Goal: Task Accomplishment & Management: Complete application form

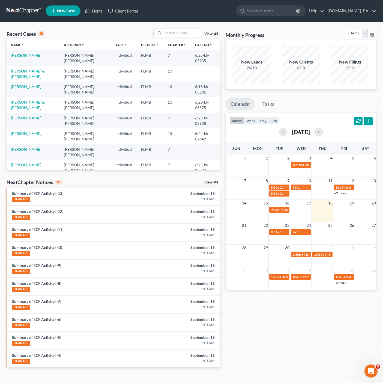
click at [161, 37] on div at bounding box center [159, 33] width 10 height 8
click at [166, 34] on input "search" at bounding box center [183, 33] width 38 height 8
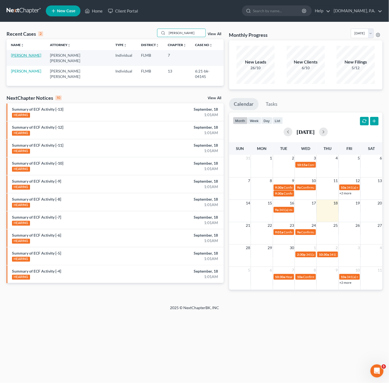
type input "[PERSON_NAME]"
click at [32, 55] on link "[PERSON_NAME]" at bounding box center [26, 55] width 30 height 5
select select "4"
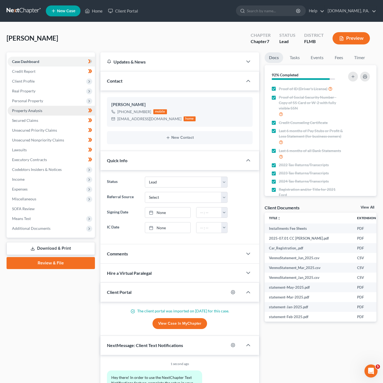
click at [53, 107] on link "Property Analysis" at bounding box center [51, 111] width 87 height 10
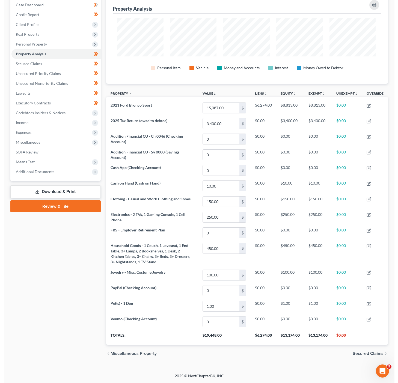
scroll to position [90, 287]
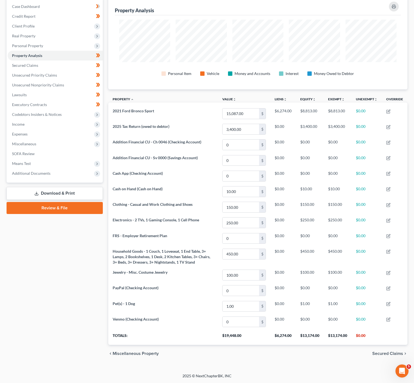
click at [179, 94] on th "Property unfold_more expand_more expand_less" at bounding box center [163, 100] width 110 height 12
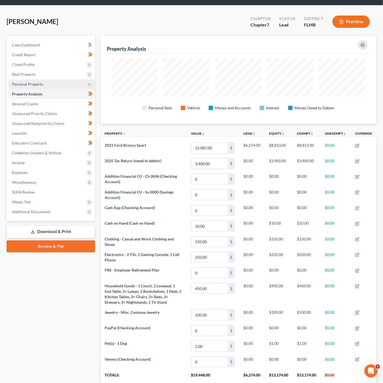
click at [63, 84] on span "Personal Property" at bounding box center [51, 84] width 87 height 10
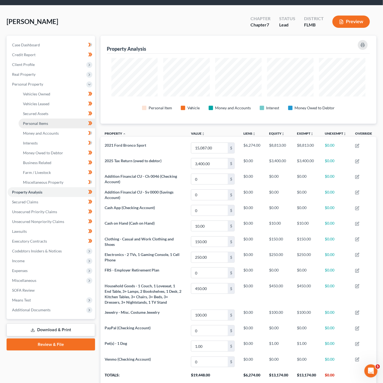
click at [59, 122] on link "Personal Items" at bounding box center [57, 124] width 76 height 10
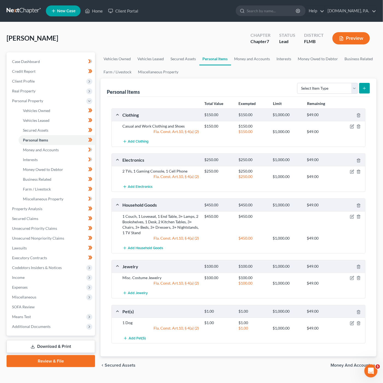
click at [19, 135] on link "Personal Items" at bounding box center [57, 140] width 76 height 10
click at [56, 149] on span "Money and Accounts" at bounding box center [41, 150] width 36 height 5
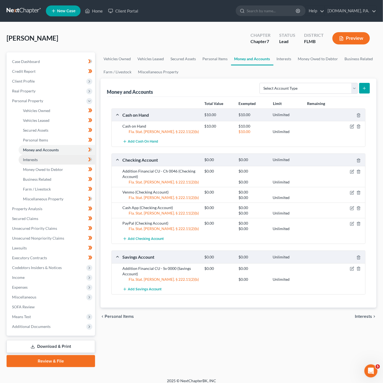
click at [67, 162] on link "Interests" at bounding box center [57, 160] width 76 height 10
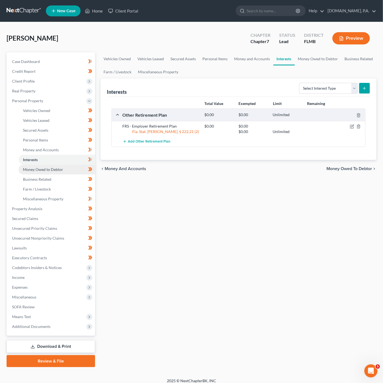
click at [76, 168] on link "Money Owed to Debtor" at bounding box center [57, 170] width 76 height 10
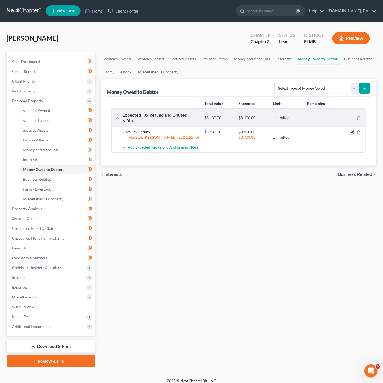
click at [351, 131] on icon "button" at bounding box center [352, 132] width 2 height 2
select select "0"
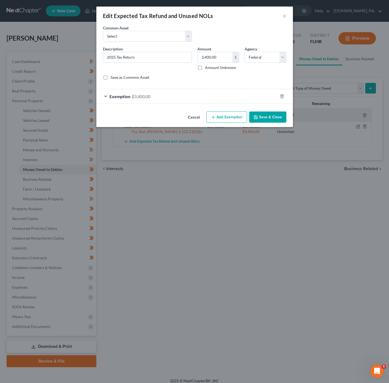
click at [157, 103] on div "Exemption $3,400.00" at bounding box center [186, 96] width 181 height 14
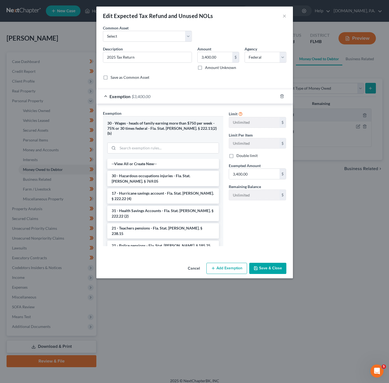
click at [157, 103] on div "Exemption $3,400.00" at bounding box center [186, 96] width 181 height 14
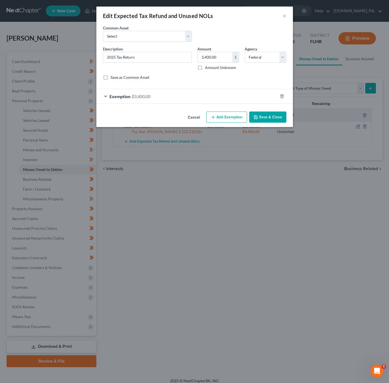
click at [185, 119] on button "Cancel" at bounding box center [193, 117] width 21 height 11
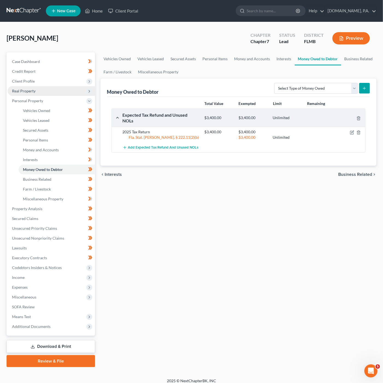
click at [51, 92] on span "Real Property" at bounding box center [51, 91] width 87 height 10
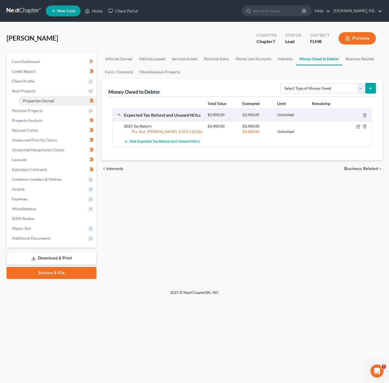
click at [50, 103] on span "Properties Owned" at bounding box center [38, 101] width 31 height 5
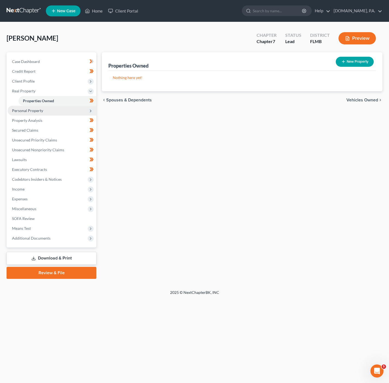
click at [51, 111] on span "Personal Property" at bounding box center [52, 111] width 89 height 10
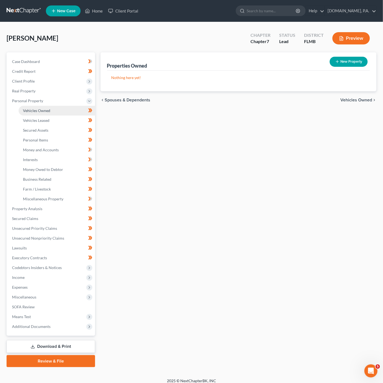
click at [55, 111] on link "Vehicles Owned" at bounding box center [57, 111] width 76 height 10
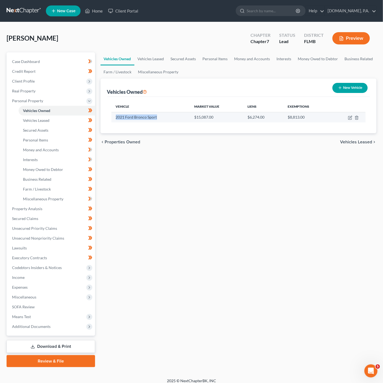
drag, startPoint x: 157, startPoint y: 117, endPoint x: 117, endPoint y: 117, distance: 40.9
click at [117, 117] on td "2021 Ford Bronco Sport" at bounding box center [150, 117] width 79 height 10
copy td "2021 Ford Bronco Sport"
click at [58, 99] on span "Personal Property" at bounding box center [51, 101] width 87 height 10
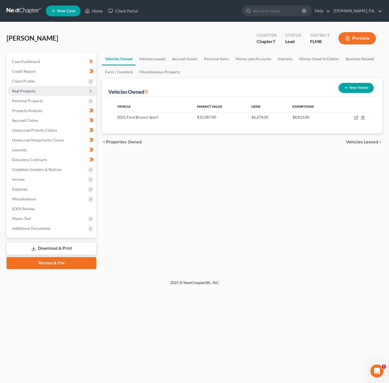
click at [59, 92] on span "Real Property" at bounding box center [52, 91] width 89 height 10
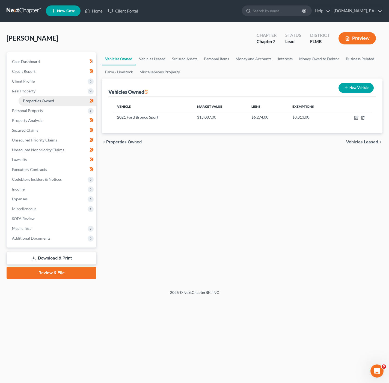
click at [68, 96] on link "Properties Owned" at bounding box center [58, 101] width 78 height 10
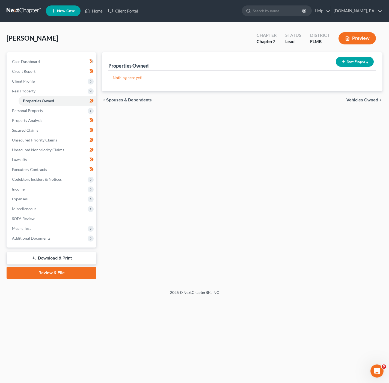
click at [138, 37] on div "[PERSON_NAME] Upgraded Chapter Chapter 7 Status Lead District FLMB Preview" at bounding box center [195, 41] width 376 height 24
click at [79, 201] on span "Expenses" at bounding box center [52, 199] width 89 height 10
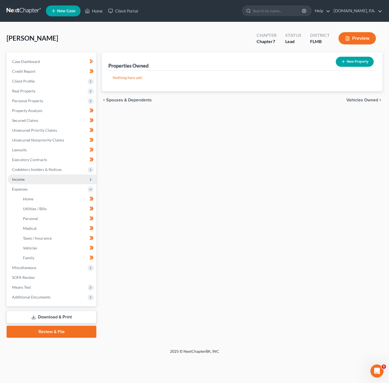
click at [60, 182] on span "Income" at bounding box center [52, 180] width 89 height 10
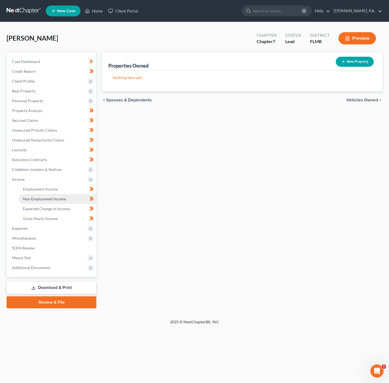
click at [64, 197] on span "Non Employment Income" at bounding box center [44, 199] width 43 height 5
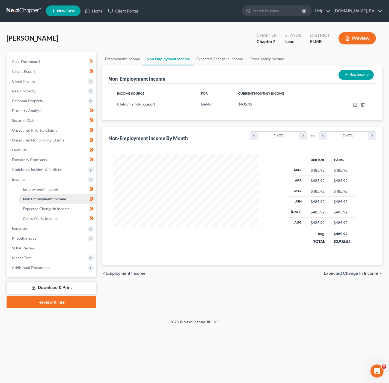
scroll to position [99, 157]
click at [208, 31] on div "[PERSON_NAME] Upgraded Chapter Chapter 7 Status Lead District FLMB Preview" at bounding box center [195, 41] width 376 height 24
click at [76, 138] on link "Unsecured Nonpriority Claims" at bounding box center [52, 140] width 89 height 10
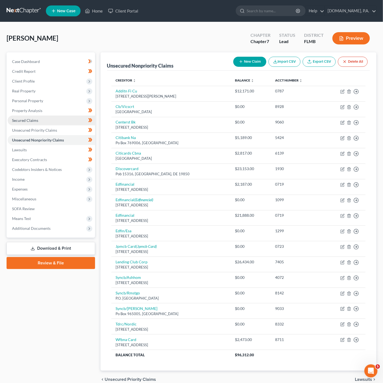
click at [55, 120] on link "Secured Claims" at bounding box center [51, 121] width 87 height 10
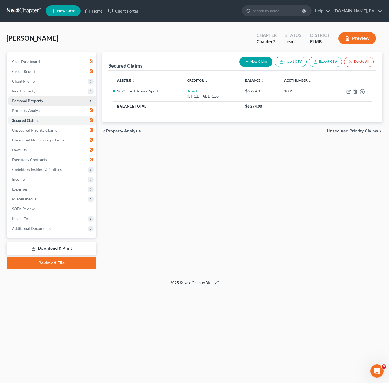
click at [68, 97] on span "Personal Property" at bounding box center [52, 101] width 89 height 10
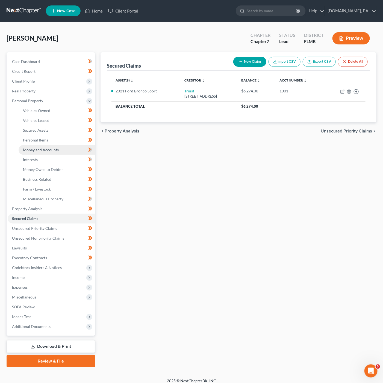
click at [53, 148] on span "Money and Accounts" at bounding box center [41, 150] width 36 height 5
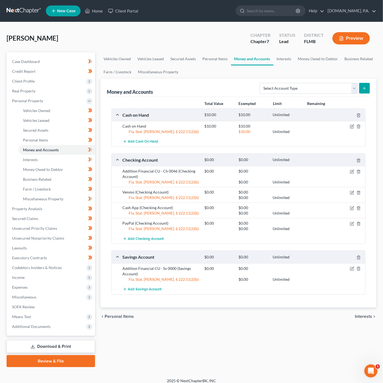
click at [192, 32] on div "[PERSON_NAME] Upgraded Chapter Chapter 7 Status Lead District FLMB Preview" at bounding box center [191, 41] width 369 height 24
